Goal: Complete application form: Complete application form

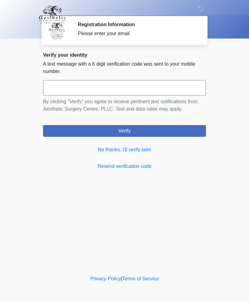
click at [148, 153] on link "No thanks, I'll verify later" at bounding box center [124, 149] width 163 height 7
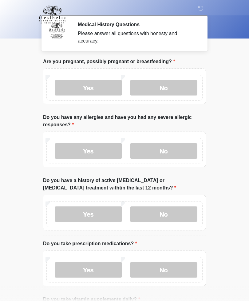
click at [159, 89] on label "No" at bounding box center [163, 87] width 67 height 15
click at [162, 152] on label "No" at bounding box center [163, 150] width 67 height 15
click at [160, 216] on label "No" at bounding box center [163, 213] width 67 height 15
click at [88, 269] on label "Yes" at bounding box center [88, 269] width 67 height 15
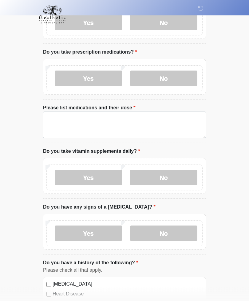
scroll to position [192, 0]
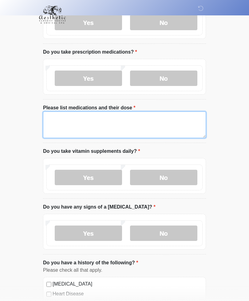
click at [68, 119] on textarea "Please list medications and their dose" at bounding box center [124, 124] width 163 height 26
type textarea "*"
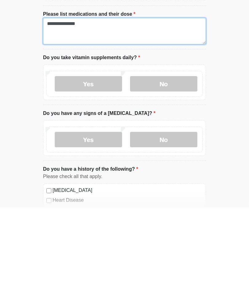
type textarea "**********"
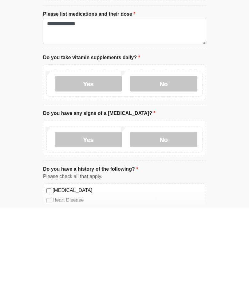
click at [89, 170] on label "Yes" at bounding box center [88, 177] width 67 height 15
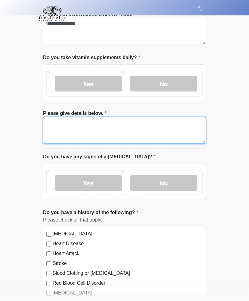
click at [55, 126] on textarea "Please give details below." at bounding box center [124, 130] width 163 height 26
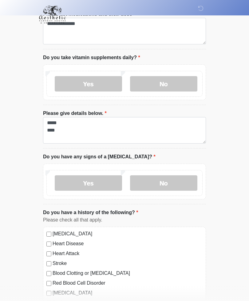
click at [162, 182] on label "No" at bounding box center [163, 182] width 67 height 15
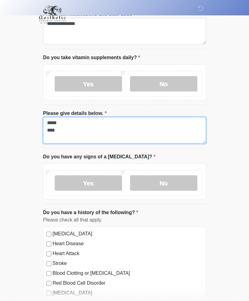
click at [67, 127] on textarea "***** ****" at bounding box center [124, 130] width 163 height 26
click at [74, 136] on textarea "***** **** *********" at bounding box center [124, 130] width 163 height 26
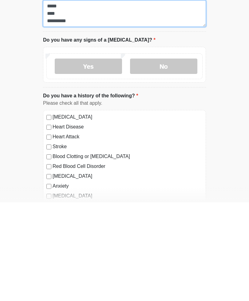
scroll to position [304, 0]
type textarea "**********"
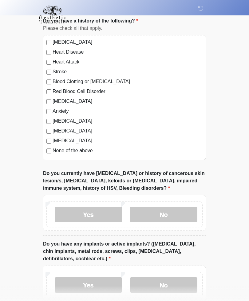
scroll to position [477, 0]
click at [94, 210] on label "Yes" at bounding box center [88, 214] width 67 height 15
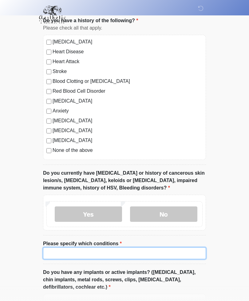
click at [54, 252] on input "Please specify which conditions" at bounding box center [124, 253] width 163 height 12
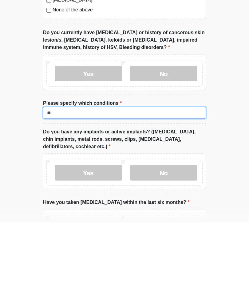
type input "*"
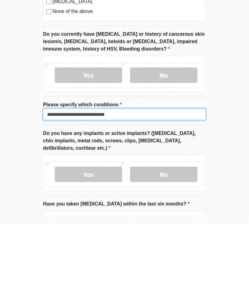
type input "**********"
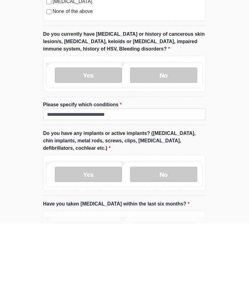
click at [161, 244] on label "No" at bounding box center [163, 251] width 67 height 15
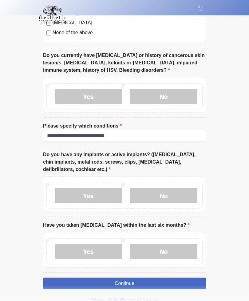
click at [163, 249] on label "No" at bounding box center [163, 251] width 67 height 15
click at [123, 282] on button "Continue" at bounding box center [124, 283] width 163 height 12
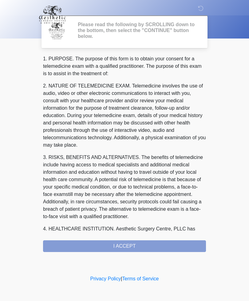
scroll to position [0, 0]
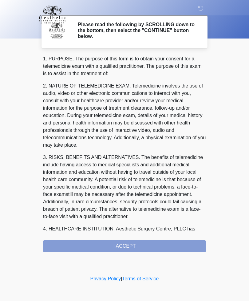
click at [120, 244] on div "1. PURPOSE. The purpose of this form is to obtain your consent for a telemedici…" at bounding box center [124, 153] width 163 height 197
click at [129, 246] on div "1. PURPOSE. The purpose of this form is to obtain your consent for a telemedici…" at bounding box center [124, 153] width 163 height 197
click at [124, 246] on div "1. PURPOSE. The purpose of this form is to obtain your consent for a telemedici…" at bounding box center [124, 153] width 163 height 197
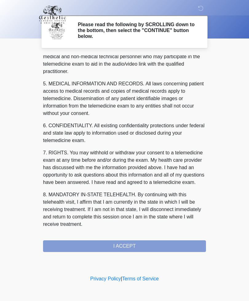
scroll to position [187, 0]
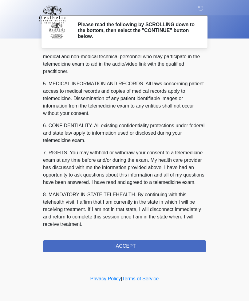
click at [126, 245] on button "I ACCEPT" at bounding box center [124, 246] width 163 height 12
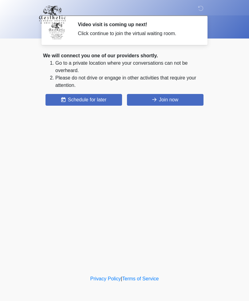
click at [165, 102] on button "Join now" at bounding box center [165, 100] width 77 height 12
